Goal: Information Seeking & Learning: Learn about a topic

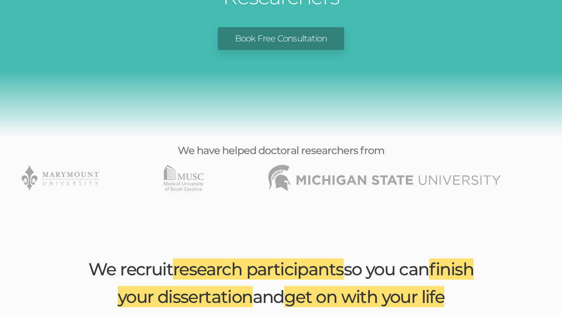
scroll to position [246, 0]
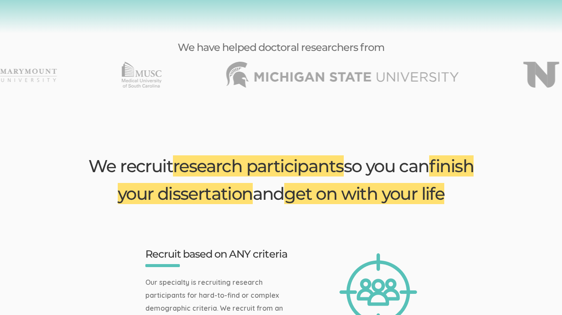
click at [183, 167] on span "finish your dissertation" at bounding box center [296, 179] width 356 height 49
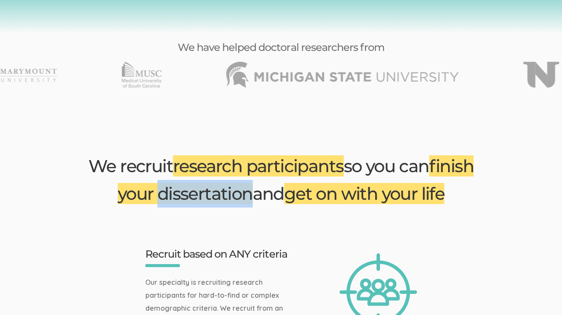
click at [183, 167] on span "finish your dissertation" at bounding box center [296, 179] width 356 height 49
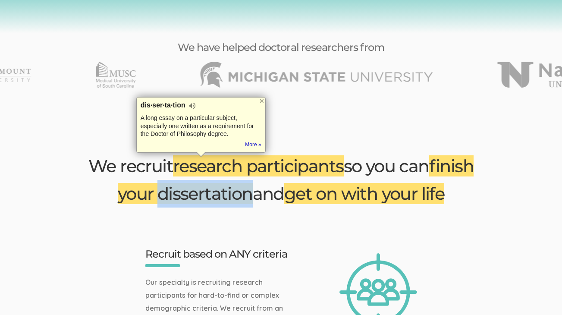
click at [183, 167] on span "finish your dissertation" at bounding box center [296, 179] width 356 height 49
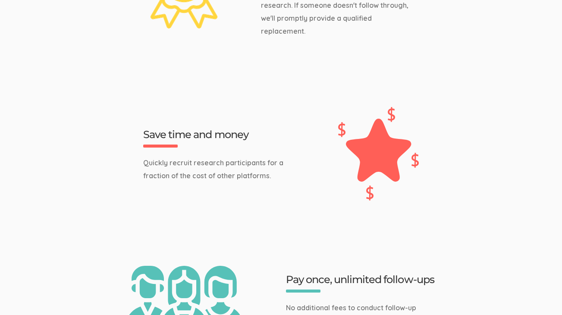
scroll to position [0, 0]
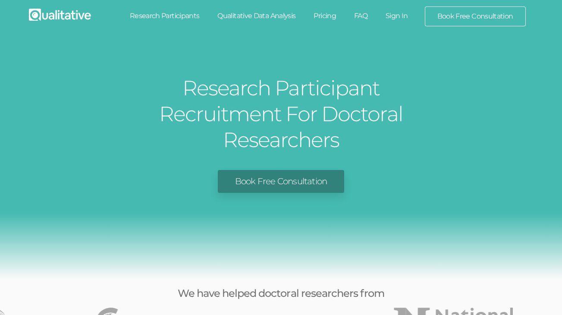
click at [152, 10] on link "Research Participants" at bounding box center [165, 15] width 88 height 19
click at [267, 22] on link "Qualitative Data Analysis" at bounding box center [256, 15] width 96 height 19
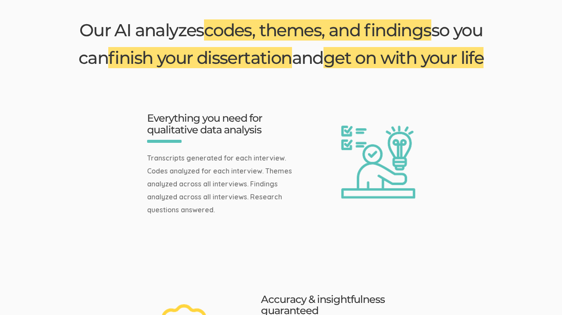
scroll to position [428, 0]
